Goal: Navigation & Orientation: Understand site structure

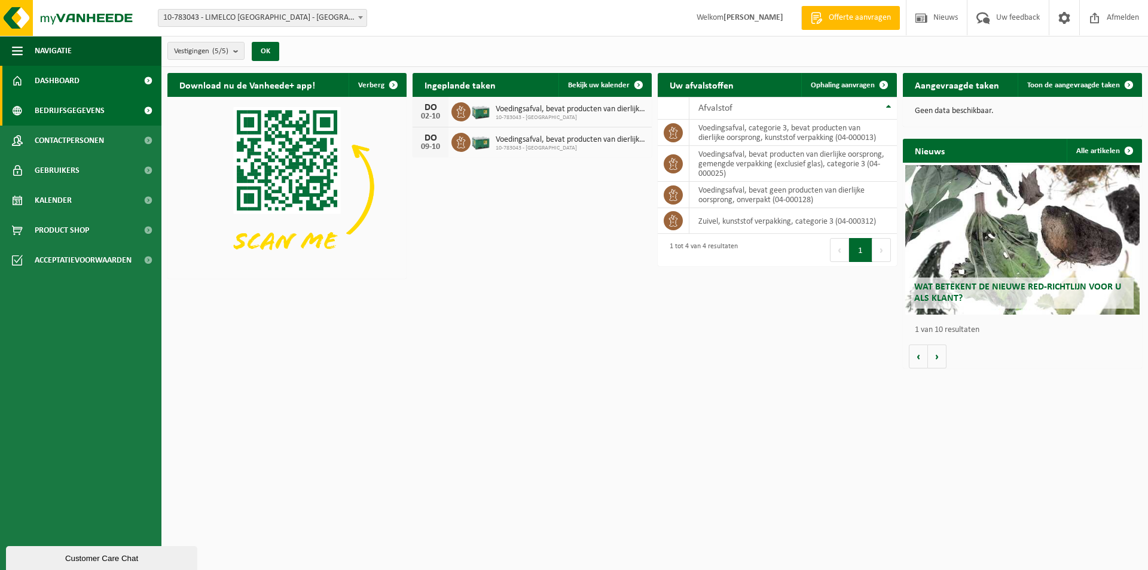
click at [54, 110] on span "Bedrijfsgegevens" at bounding box center [70, 111] width 70 height 30
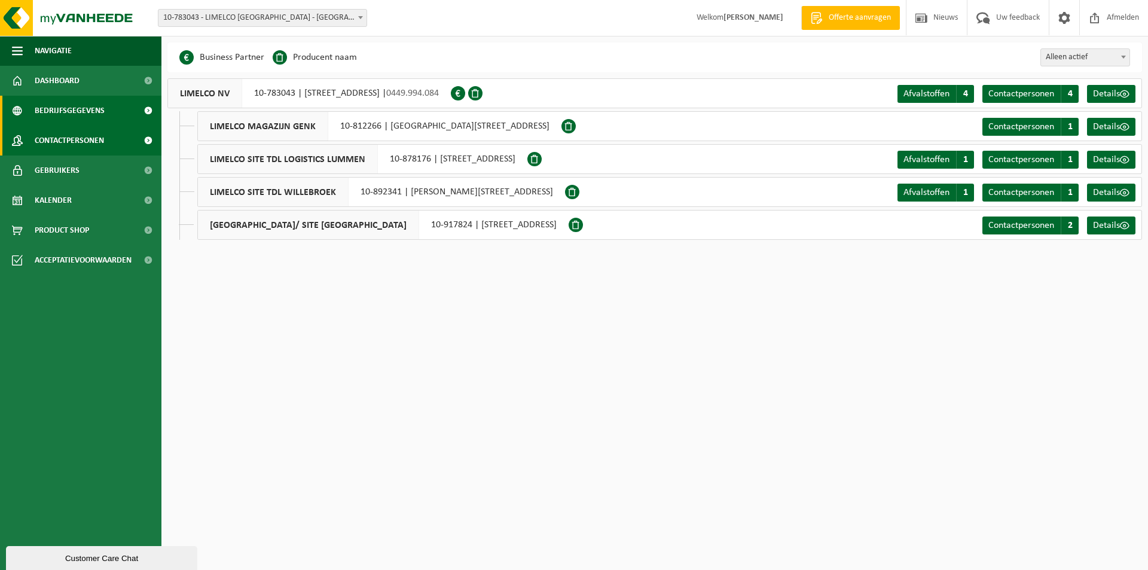
click at [48, 136] on span "Contactpersonen" at bounding box center [69, 141] width 69 height 30
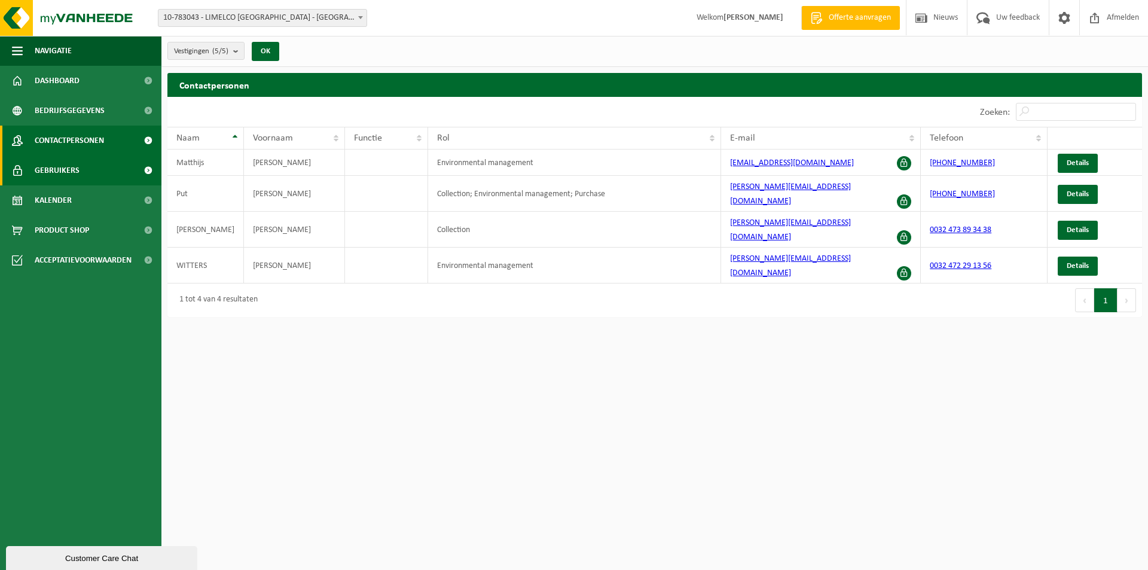
click at [71, 174] on span "Gebruikers" at bounding box center [57, 171] width 45 height 30
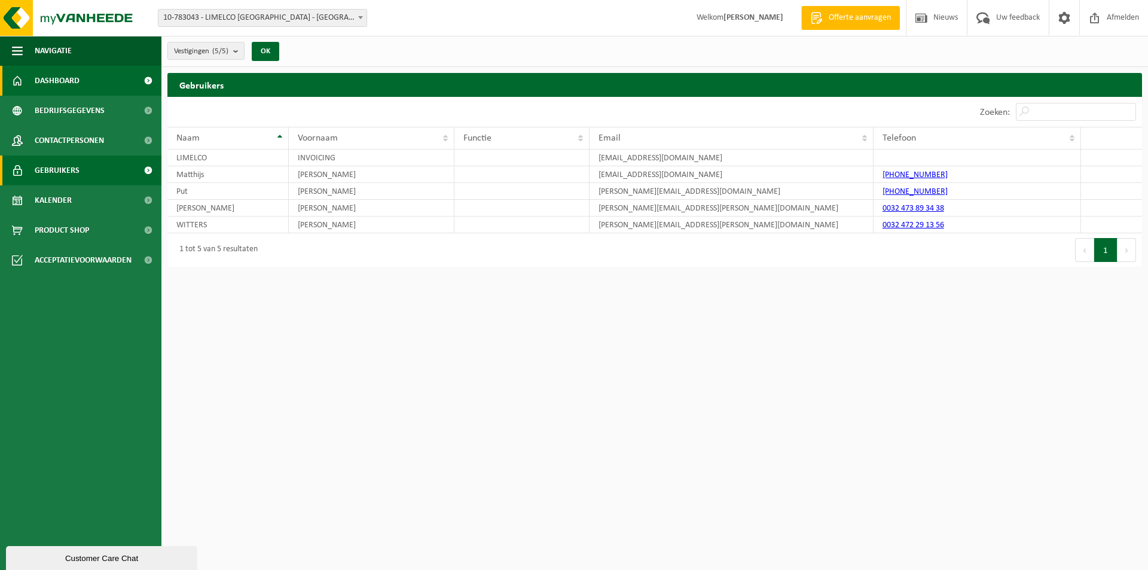
click at [49, 78] on span "Dashboard" at bounding box center [57, 81] width 45 height 30
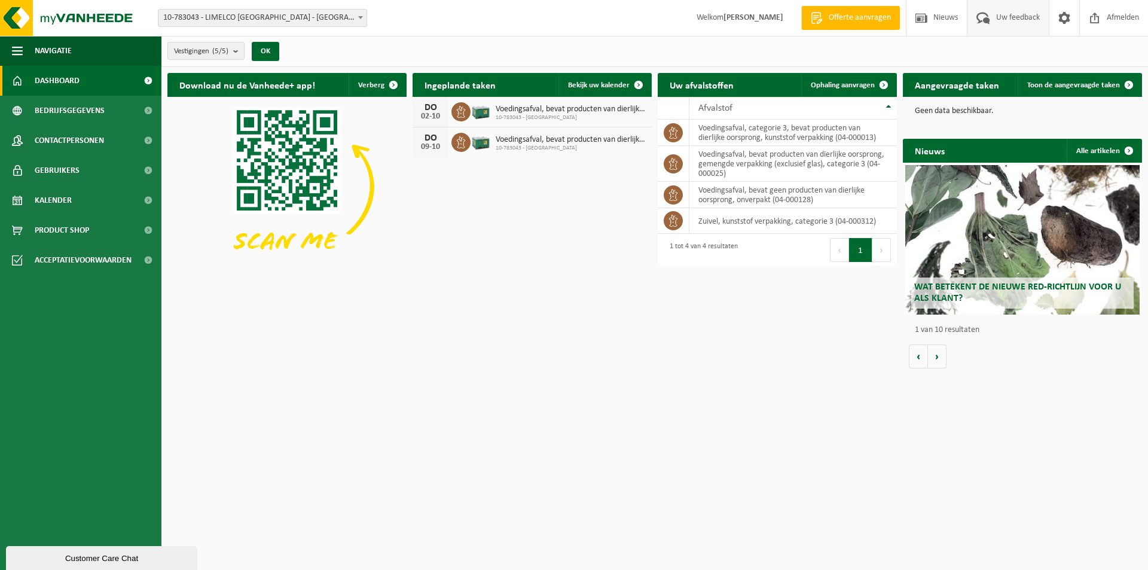
click at [1013, 16] on span "Uw feedback" at bounding box center [1019, 17] width 50 height 35
